Goal: Task Accomplishment & Management: Complete application form

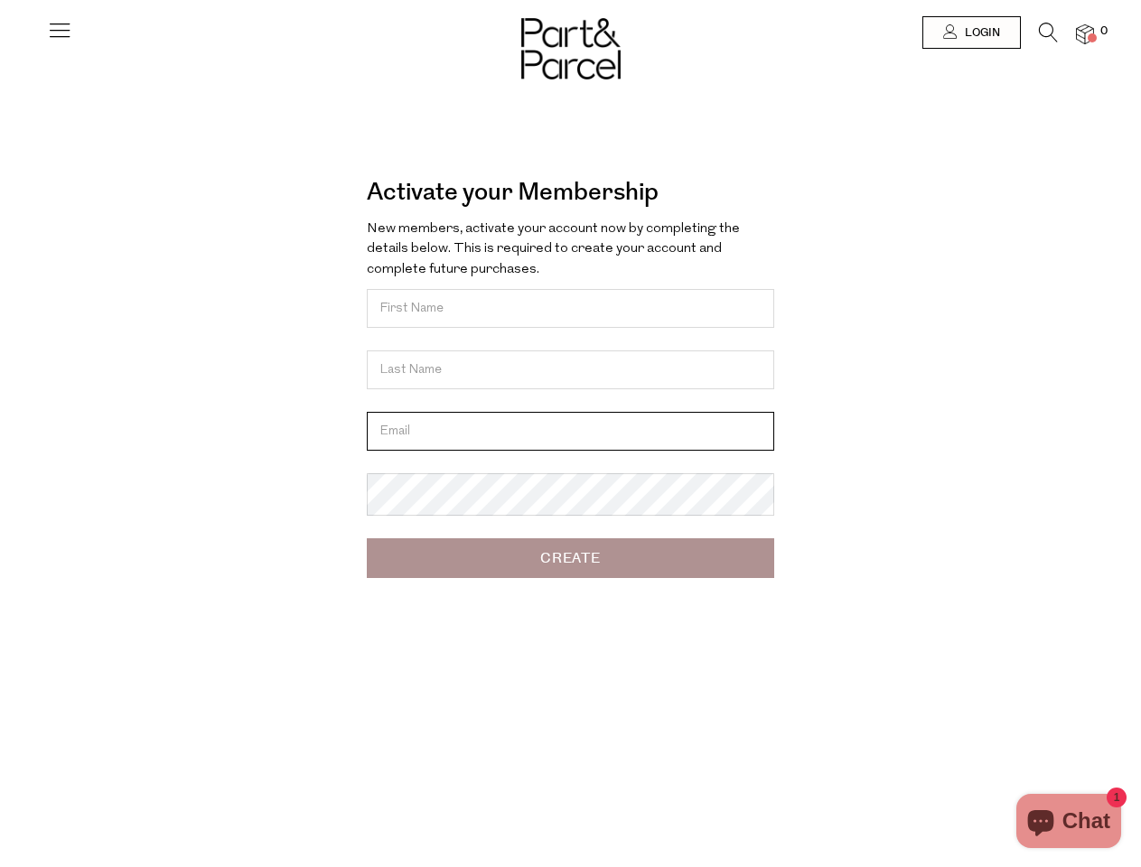
click at [570, 434] on input "email" at bounding box center [570, 431] width 407 height 39
click at [60, 37] on icon at bounding box center [59, 29] width 25 height 25
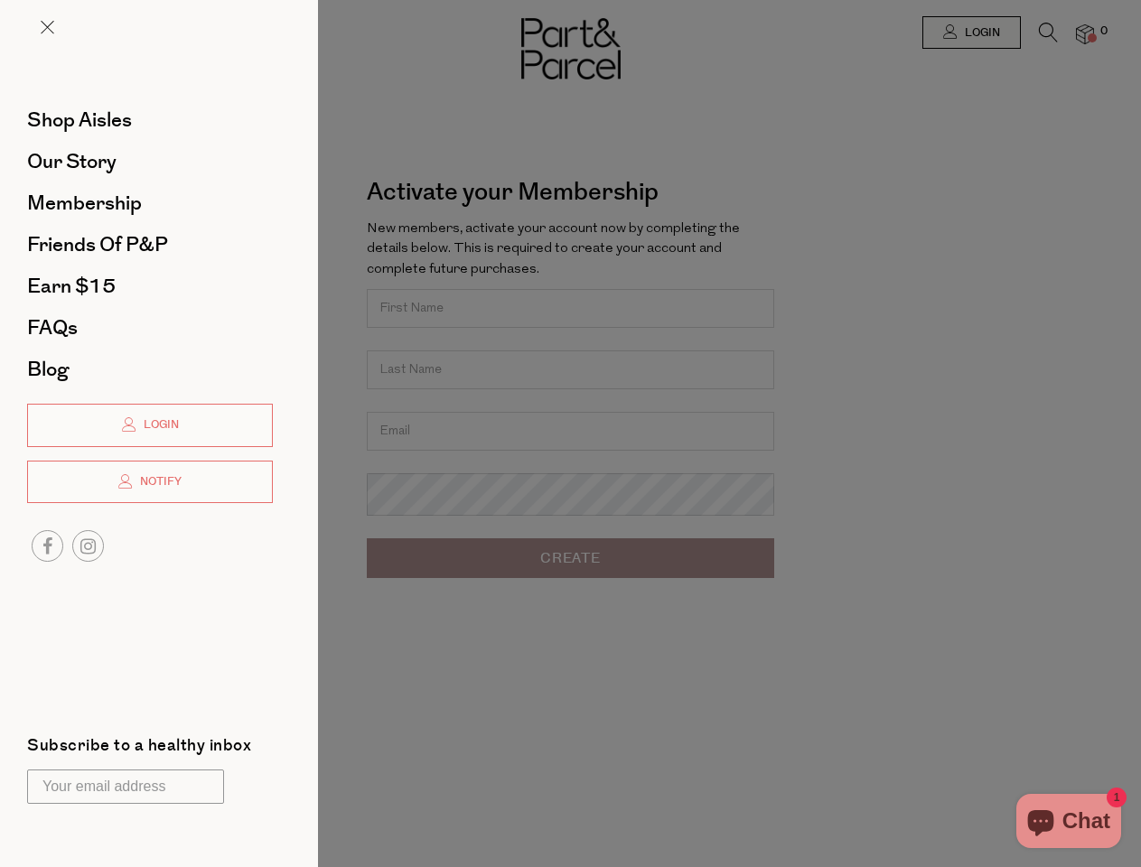
click at [970, 33] on div at bounding box center [570, 433] width 1141 height 867
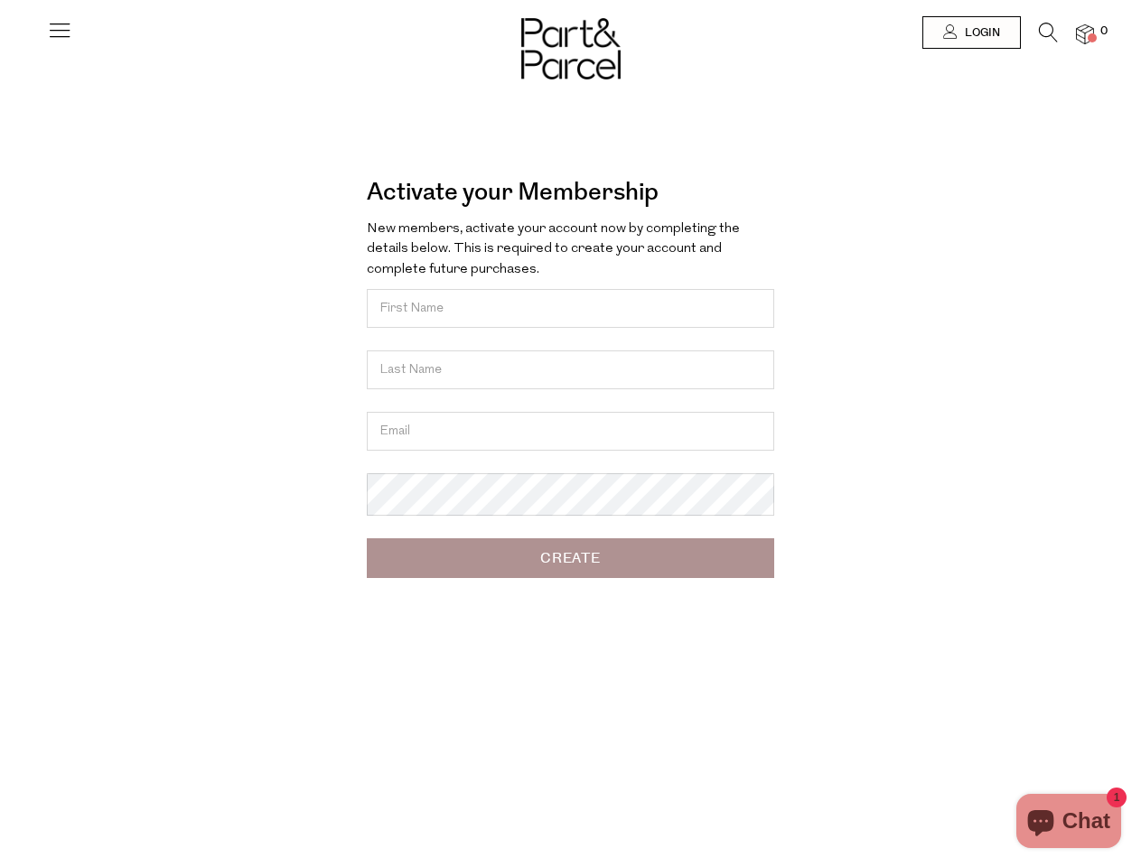
click at [1048, 37] on icon at bounding box center [1048, 33] width 19 height 20
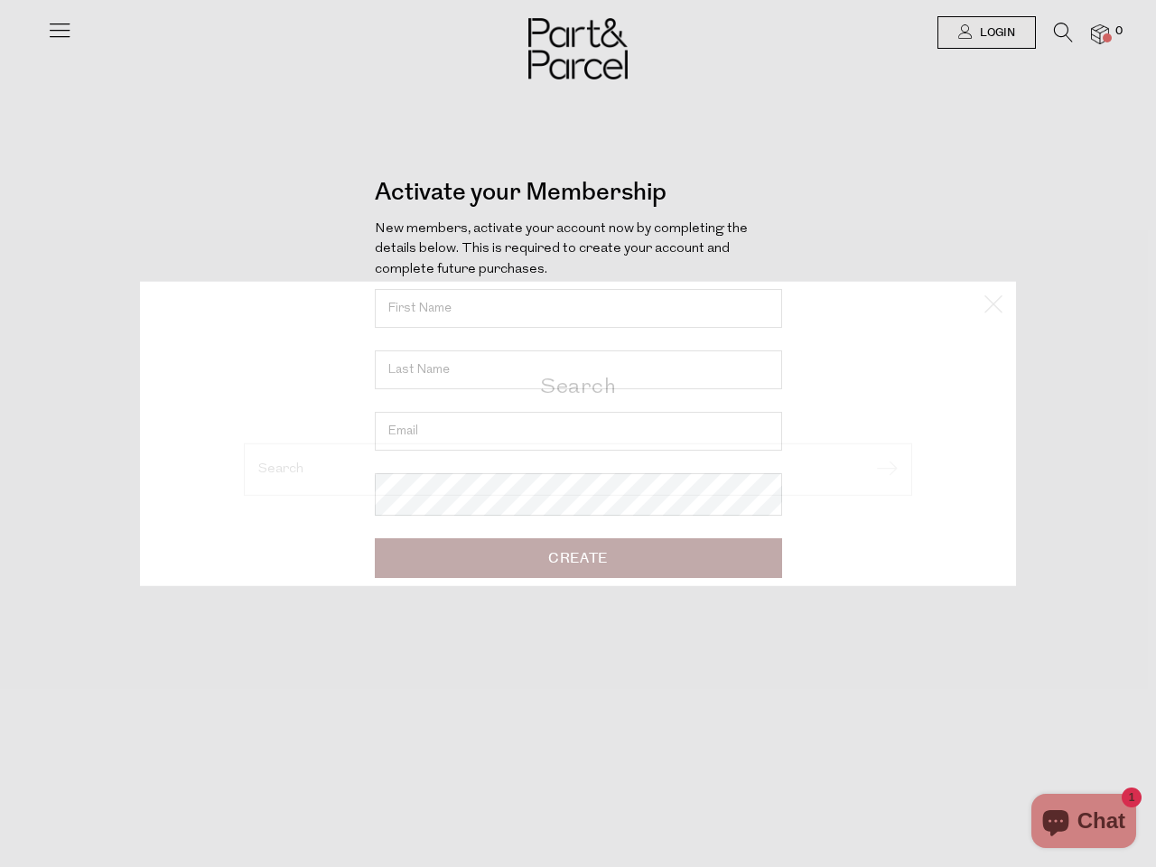
click at [1085, 33] on div "Search" at bounding box center [578, 433] width 1057 height 867
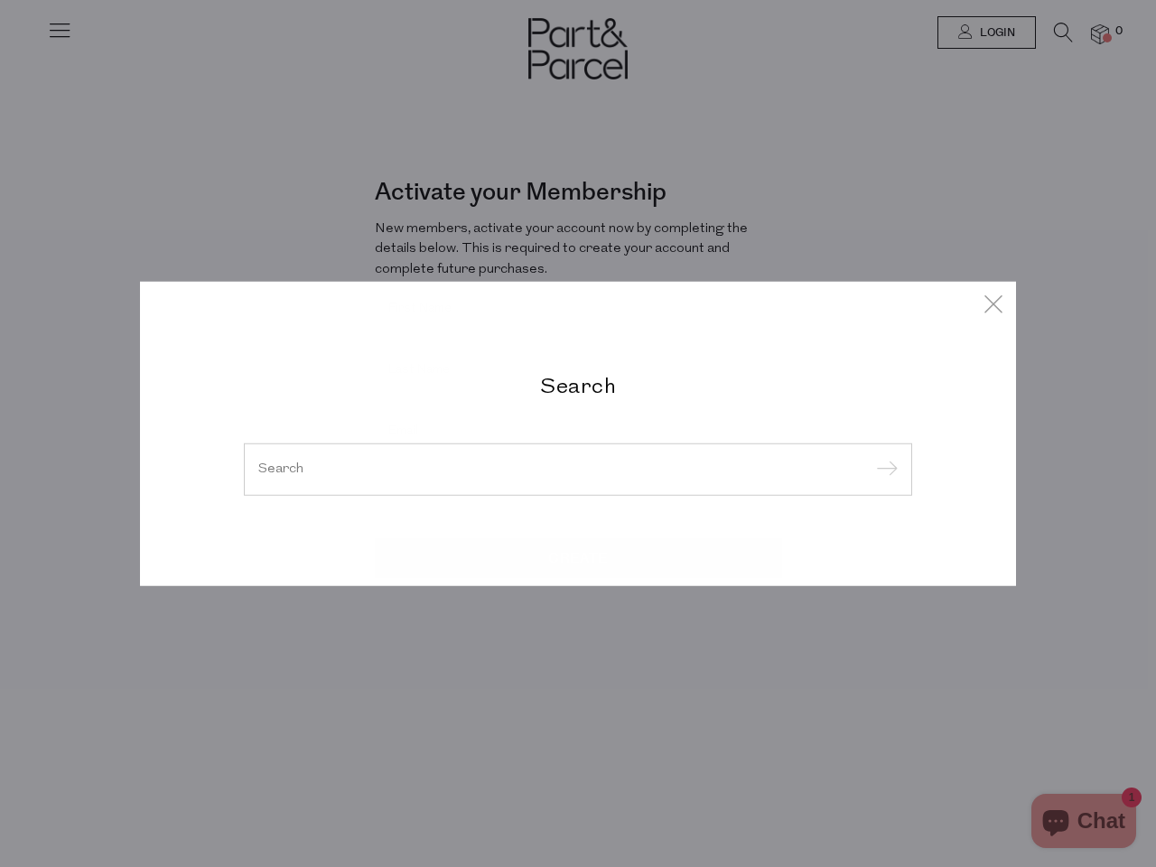
click at [0, 434] on div "Search" at bounding box center [578, 433] width 1156 height 867
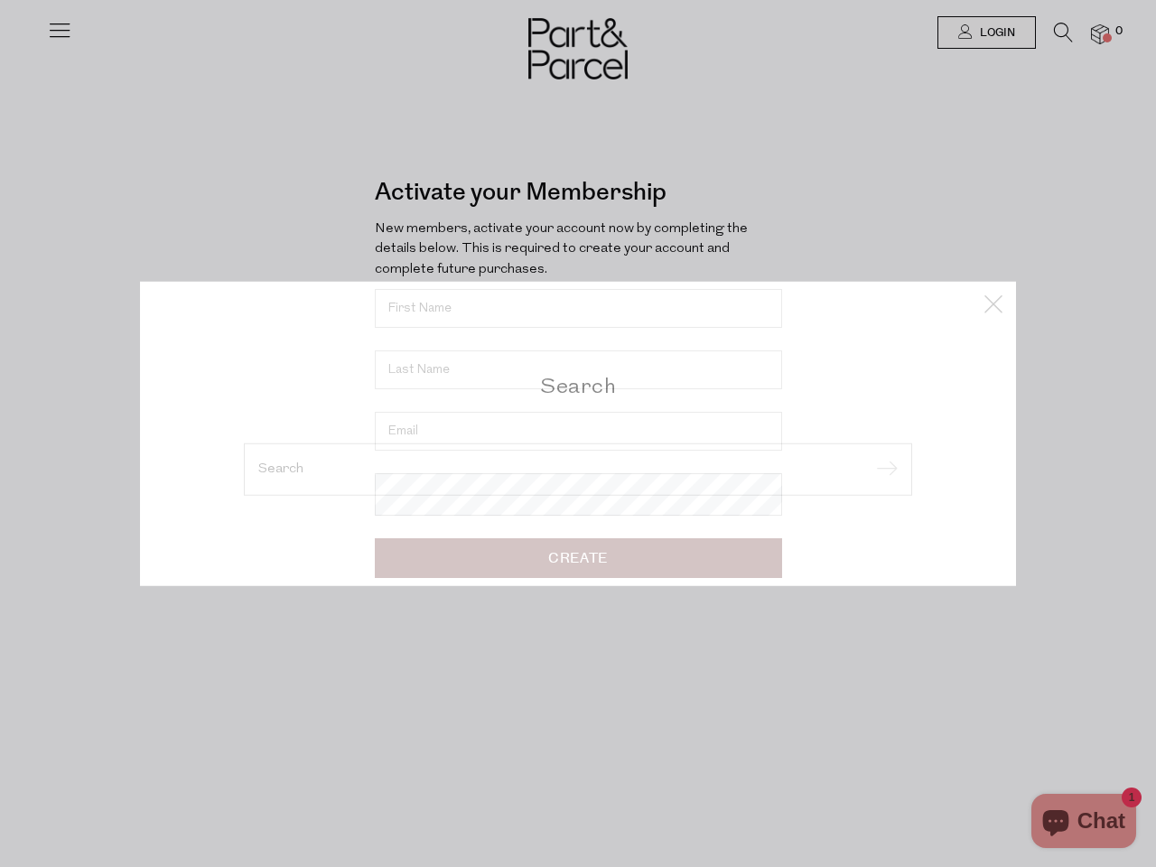
click at [0, 44] on div "Search" at bounding box center [578, 433] width 1156 height 867
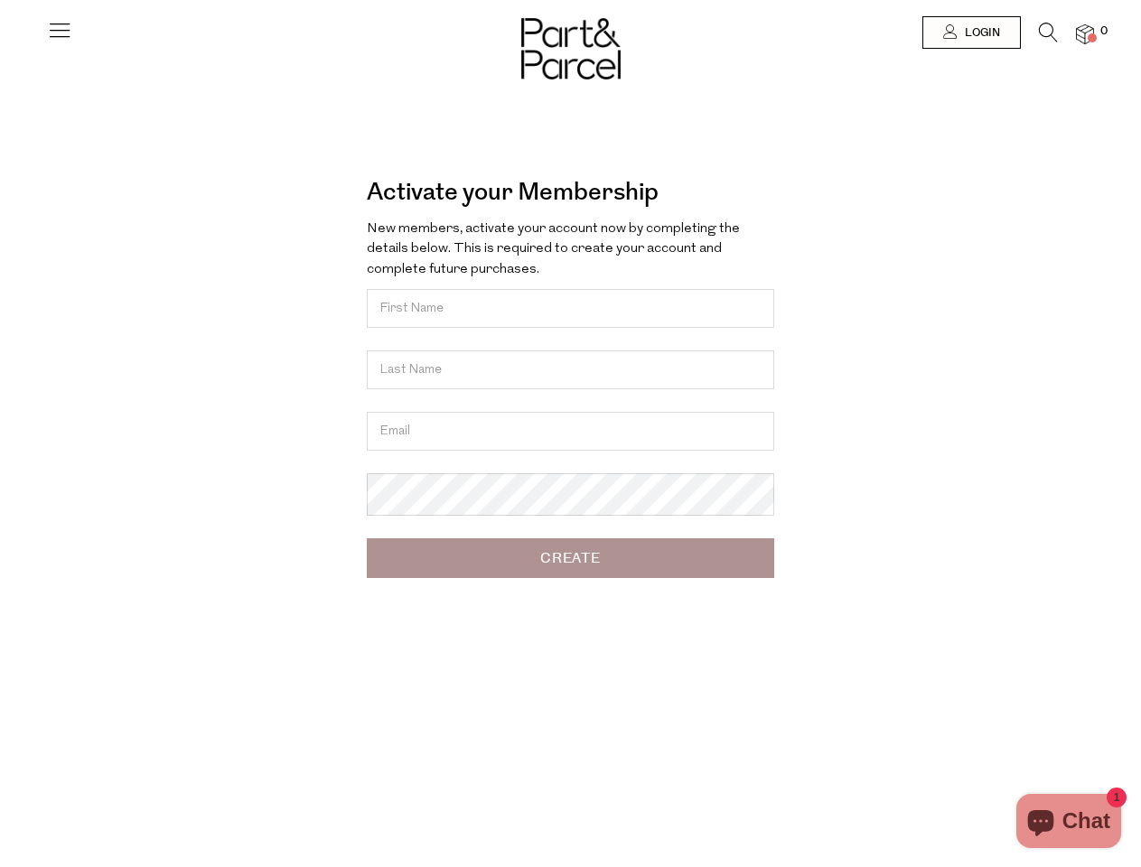
click at [0, 228] on body "Ready to stock up? Close No items in your parcel. Loading Join to Save on this …" at bounding box center [570, 588] width 1141 height 1177
click at [0, 434] on body "Ready to stock up? Close No items in your parcel. Loading Join to Save on this …" at bounding box center [570, 588] width 1141 height 1177
click at [0, 41] on div at bounding box center [570, 32] width 1141 height 65
